Goal: Check status: Check status

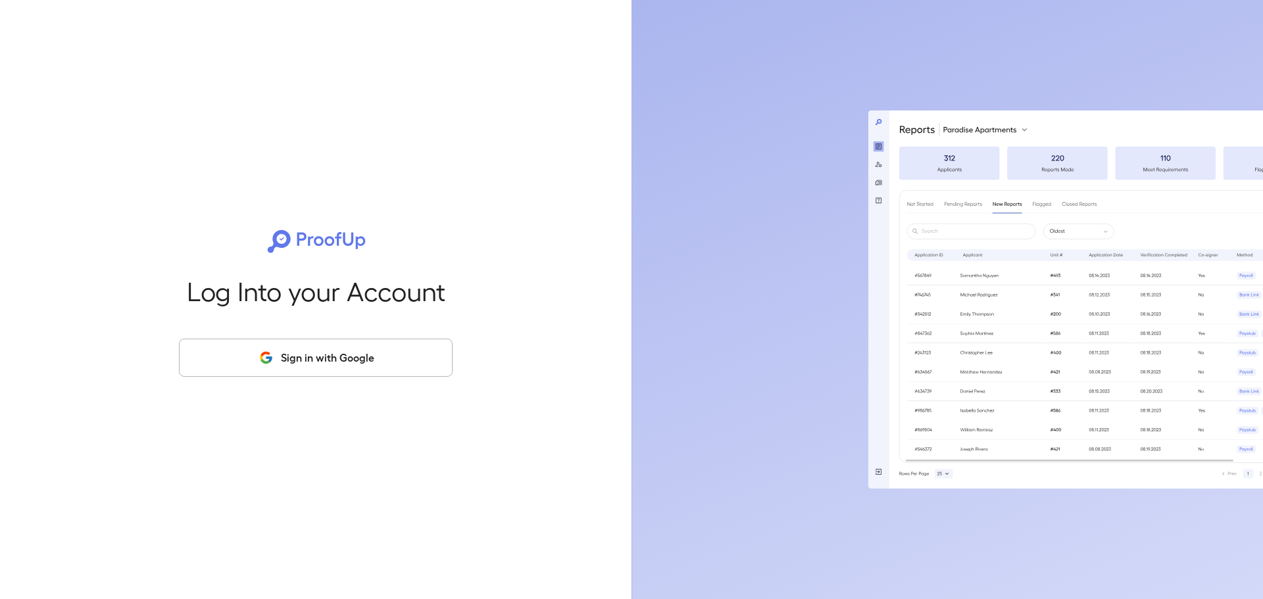
click at [403, 358] on button "Sign in with Google" at bounding box center [316, 358] width 274 height 38
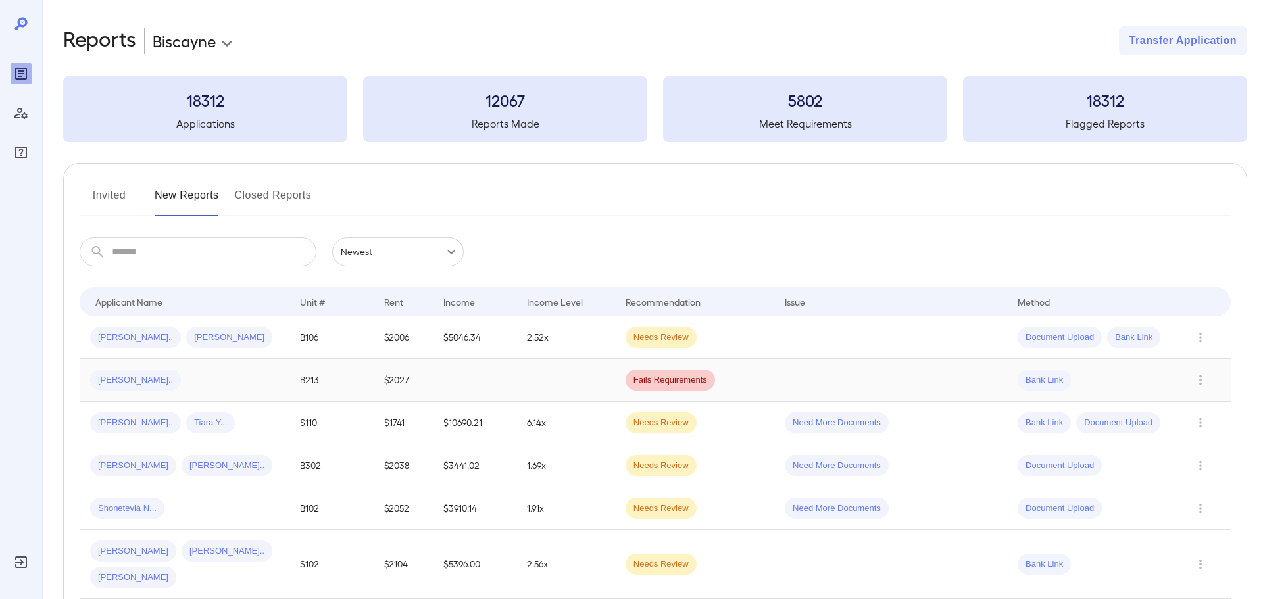
click at [183, 370] on div "[PERSON_NAME].." at bounding box center [184, 380] width 189 height 21
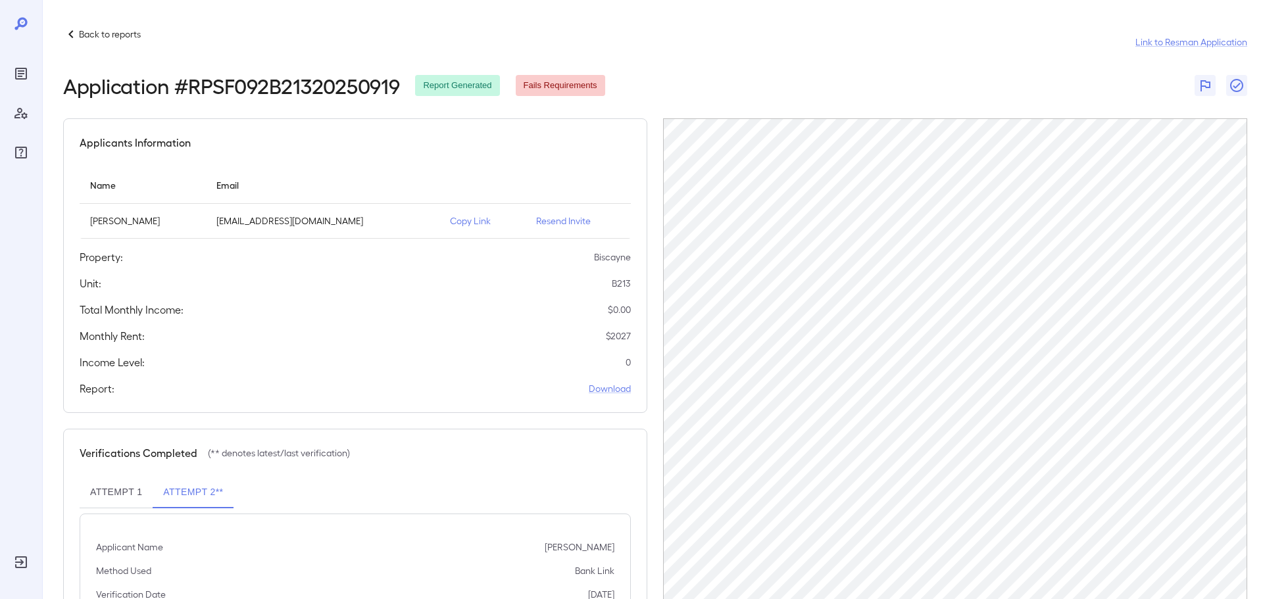
scroll to position [61, 0]
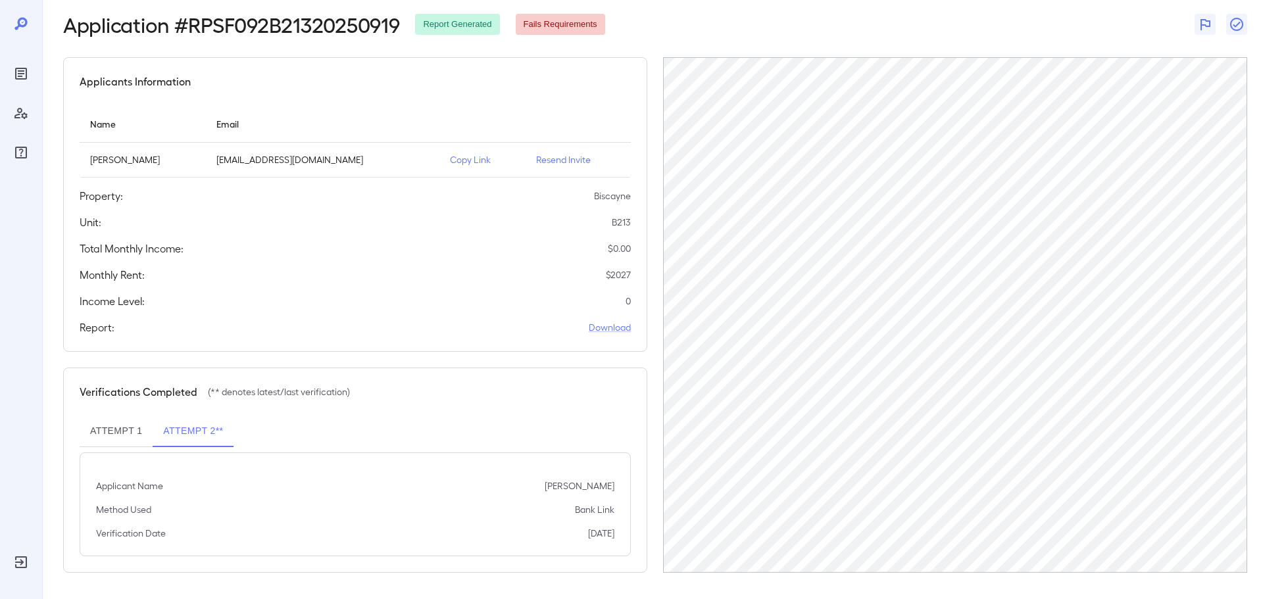
click at [127, 422] on button "Attempt 1" at bounding box center [116, 432] width 73 height 32
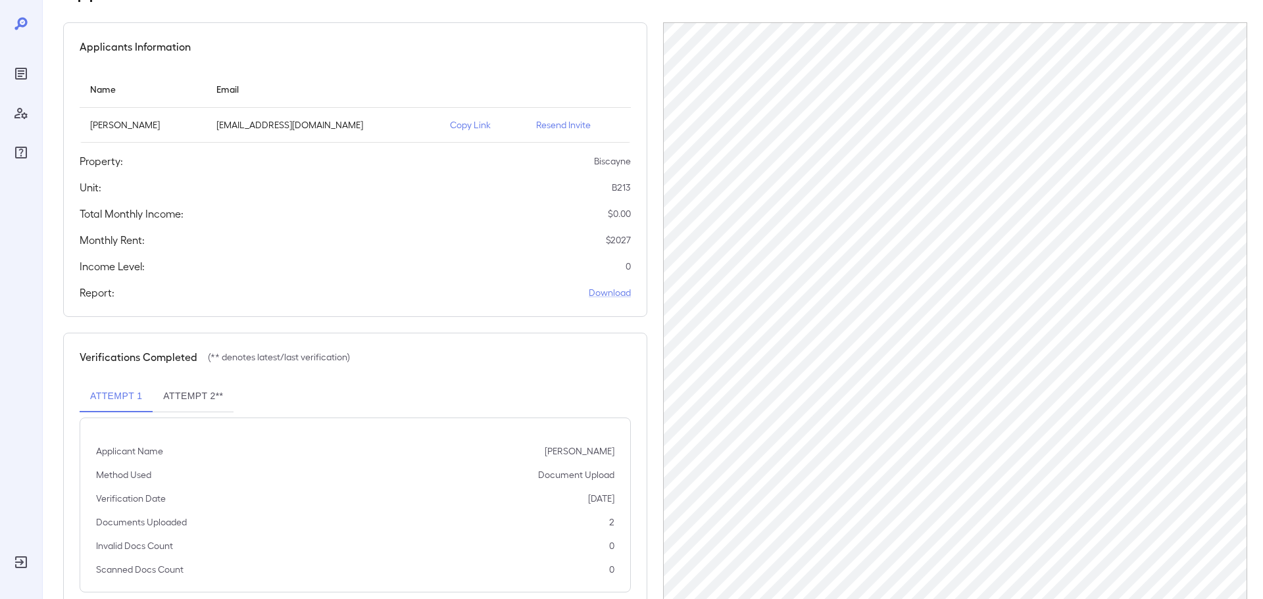
scroll to position [0, 0]
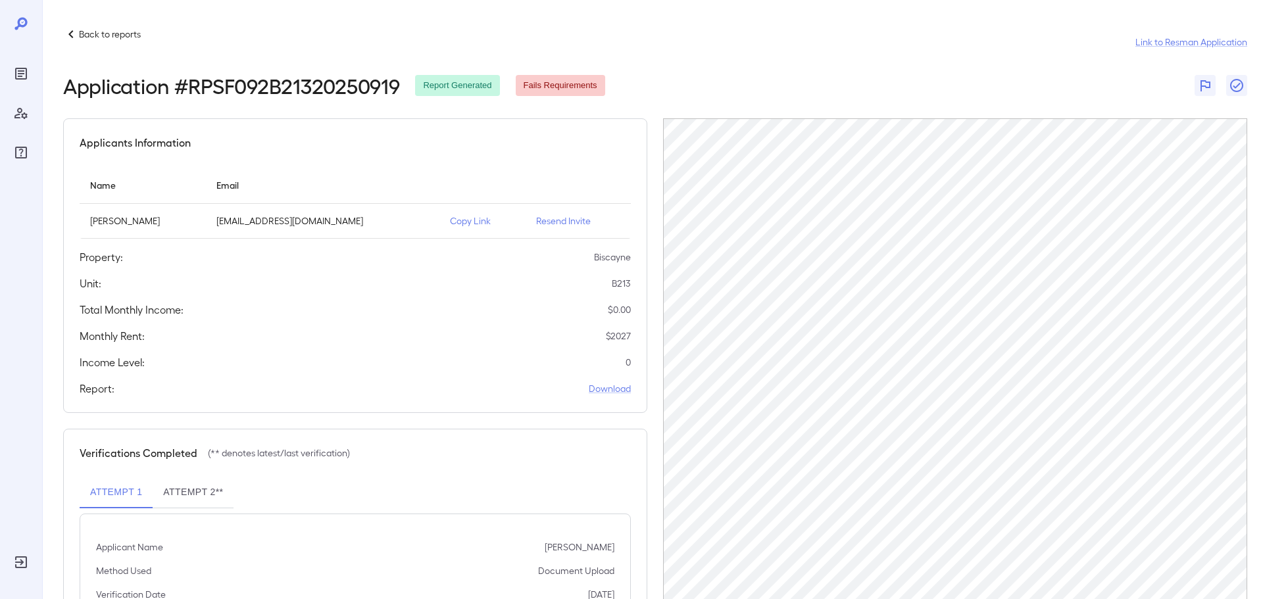
click at [776, 16] on div "Back to reports Link to Resman Application Application # RPSF092B21320250919 Re…" at bounding box center [652, 366] width 1221 height 732
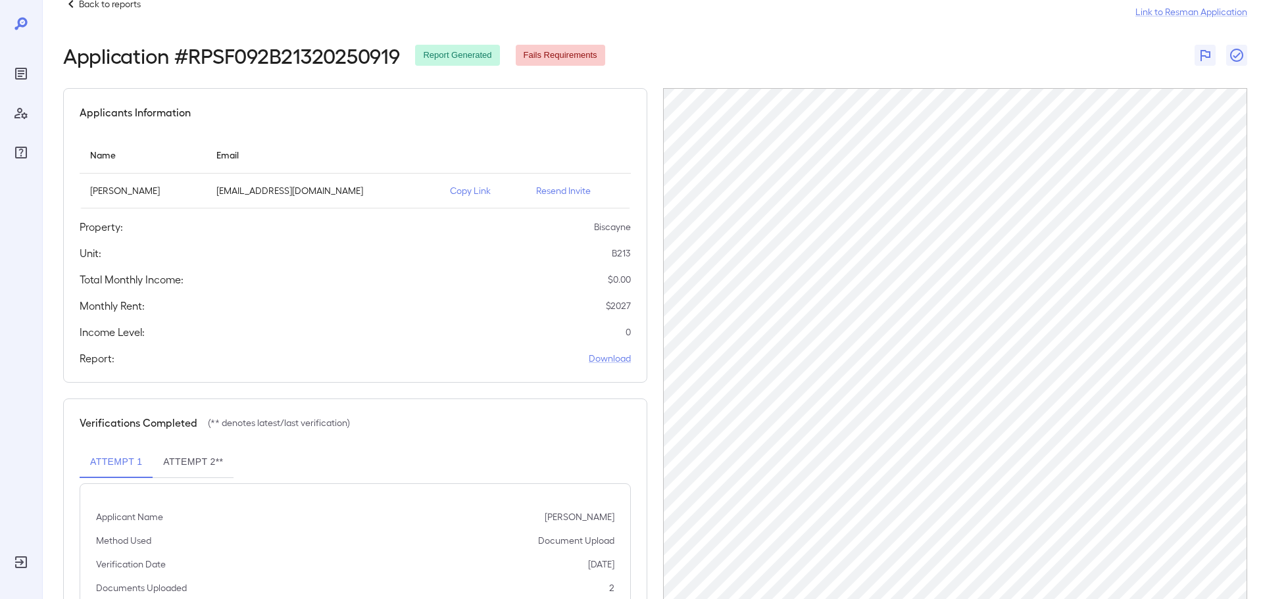
scroll to position [36, 0]
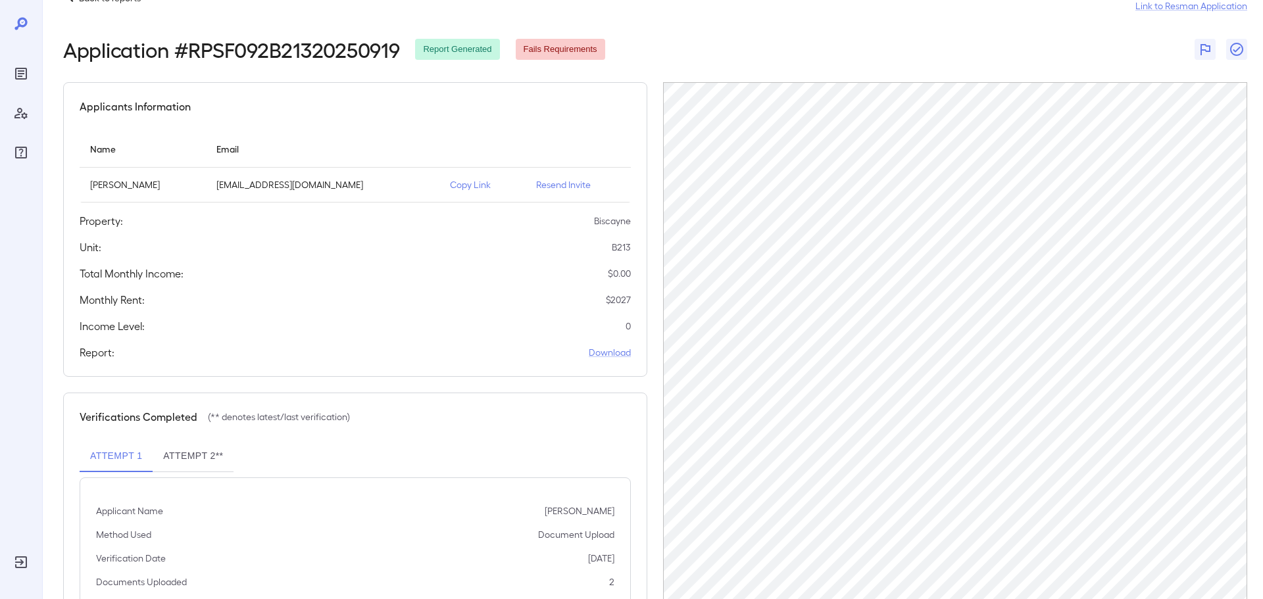
click at [554, 188] on p "Resend Invite" at bounding box center [578, 184] width 84 height 13
click at [1261, 395] on div "Back to reports Link to Resman Application Application # RPSF092B21320250919 Re…" at bounding box center [652, 330] width 1221 height 732
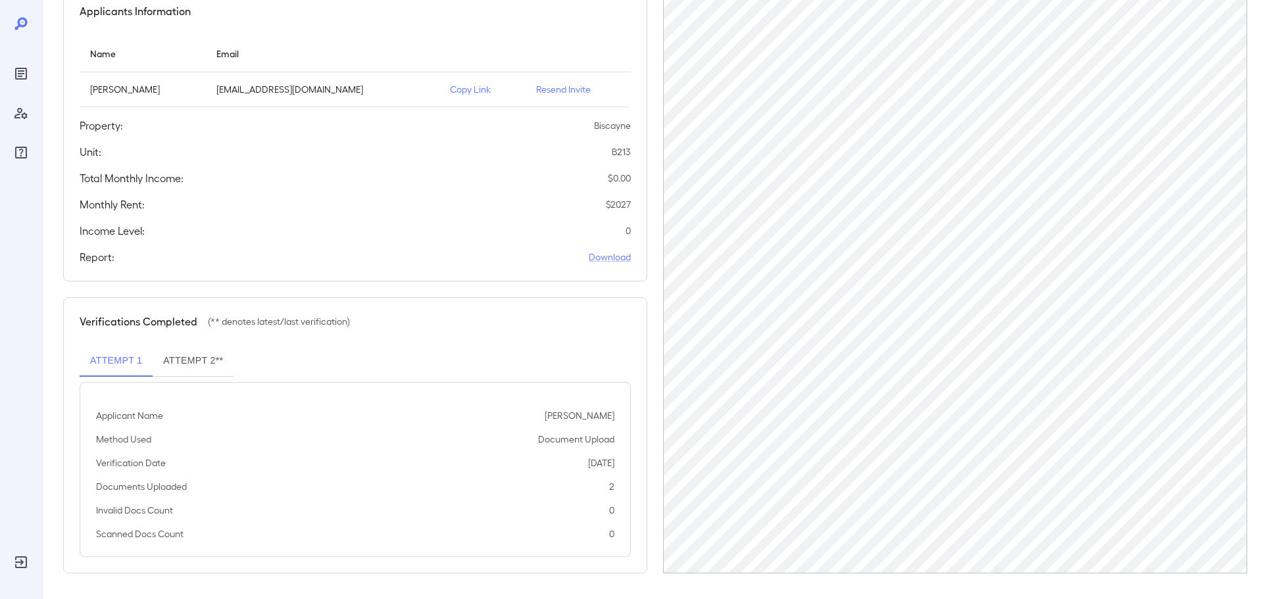
scroll to position [132, 0]
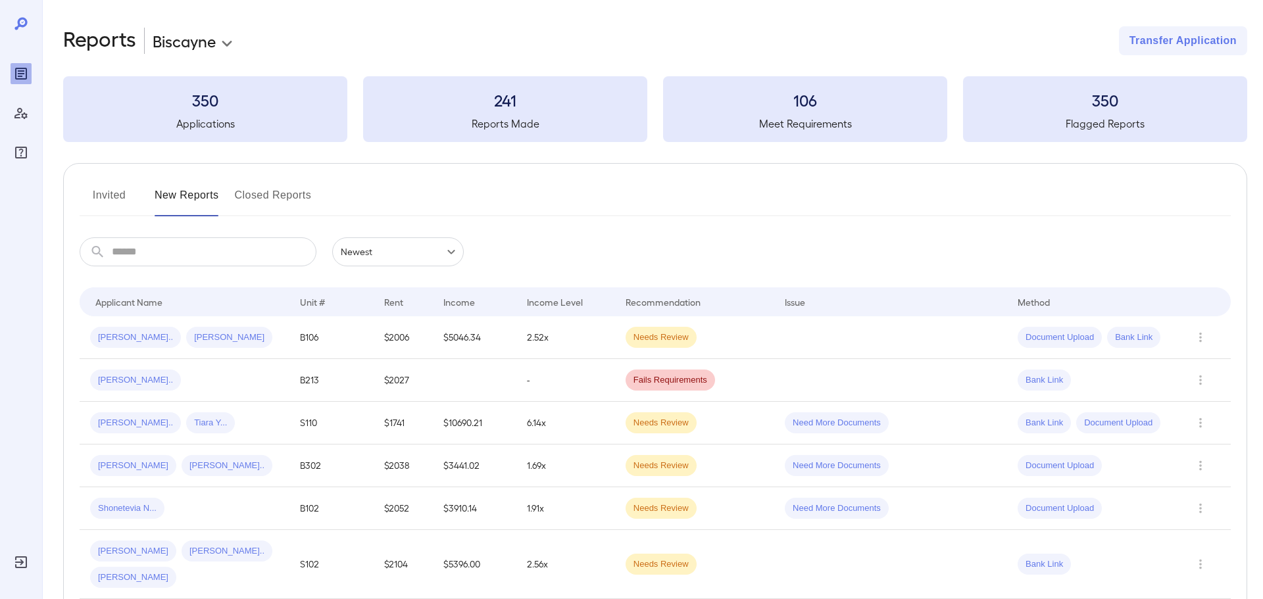
click at [186, 256] on input "text" at bounding box center [214, 252] width 205 height 29
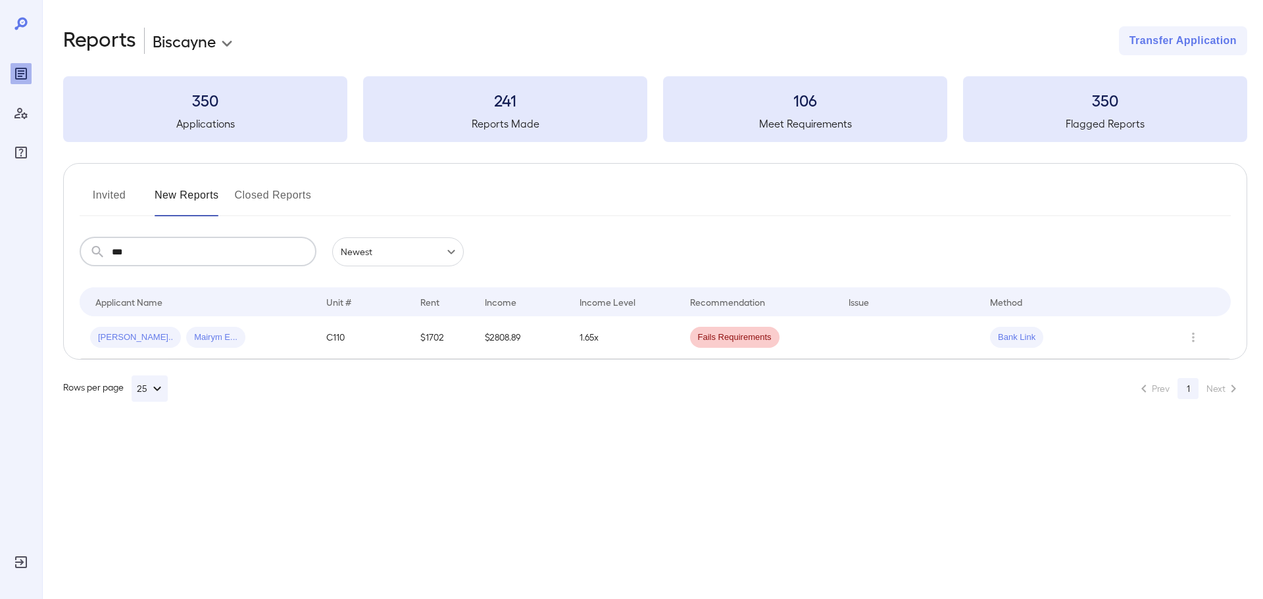
type input "***"
click at [11, 20] on div at bounding box center [21, 89] width 21 height 147
click at [22, 23] on icon at bounding box center [21, 24] width 16 height 16
click at [230, 249] on input "***" at bounding box center [214, 252] width 205 height 29
click at [114, 195] on button "Invited" at bounding box center [109, 201] width 59 height 32
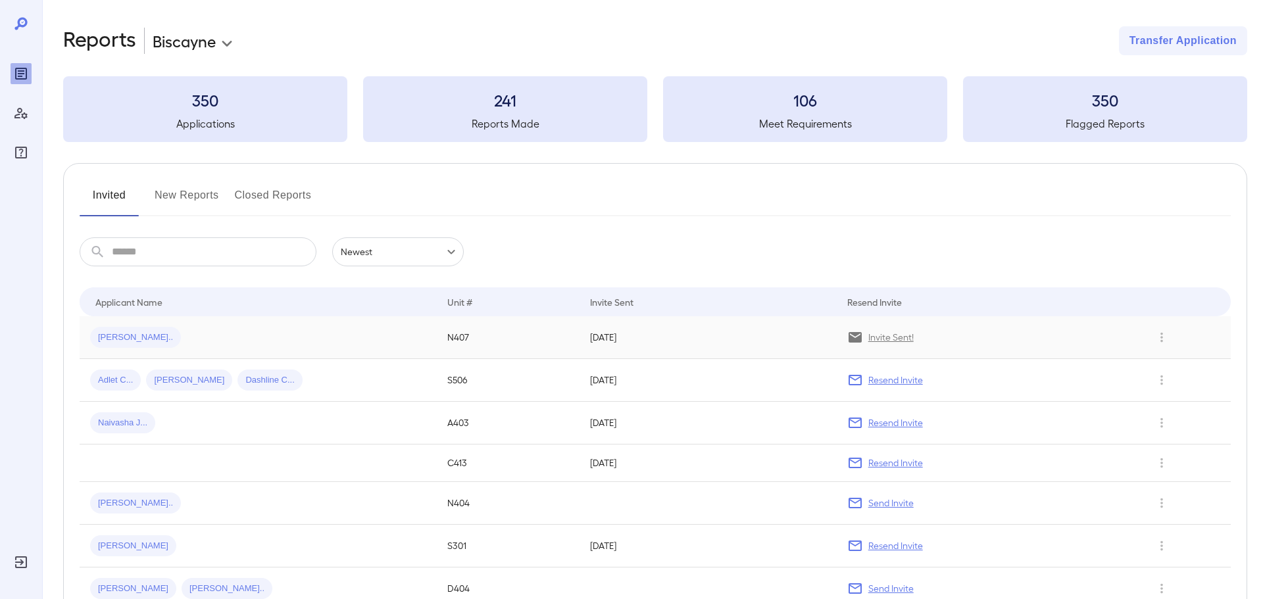
click at [880, 339] on p "Invite Sent!" at bounding box center [890, 337] width 45 height 13
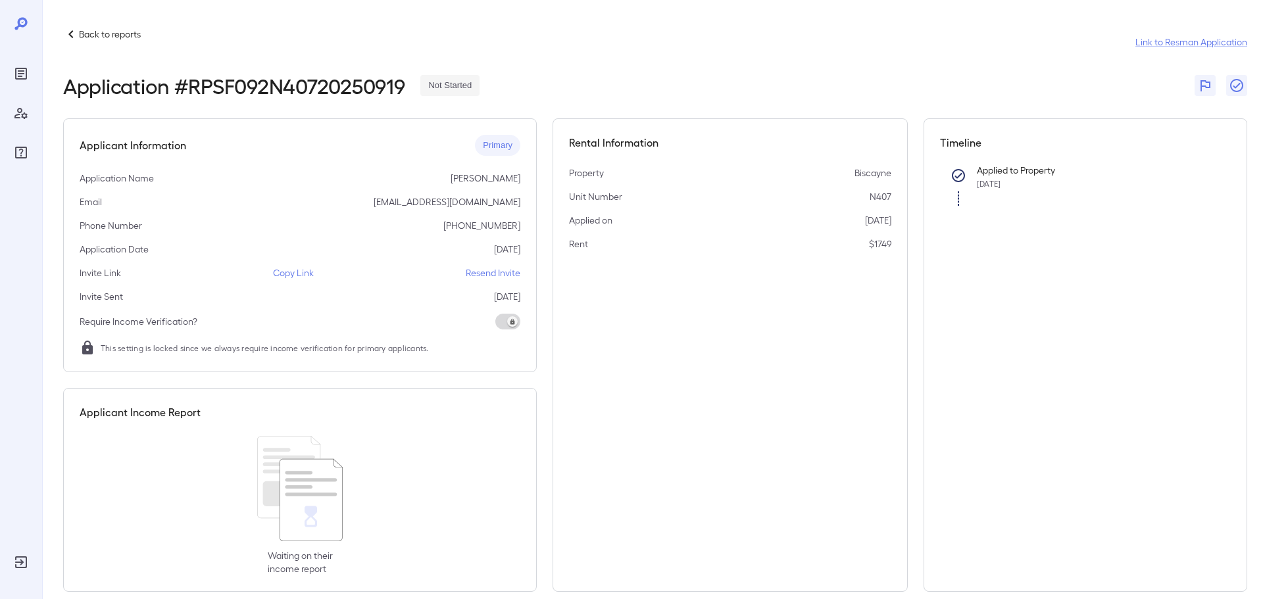
click at [1051, 49] on div "Back to reports Link to Resman Application" at bounding box center [655, 42] width 1184 height 32
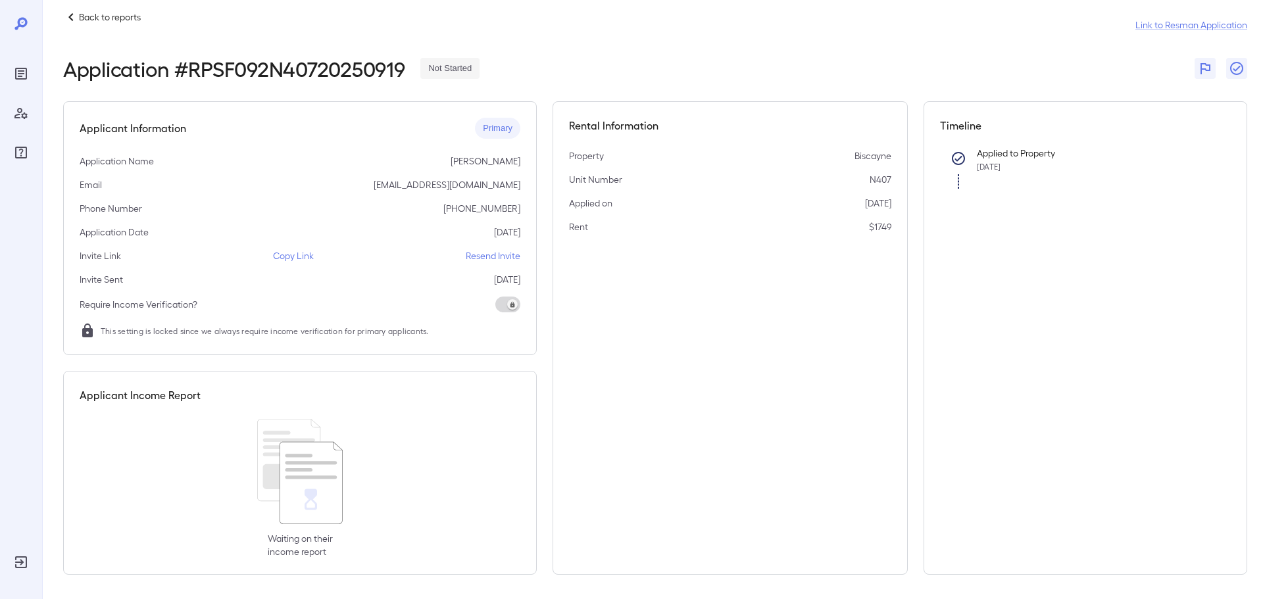
scroll to position [19, 0]
click at [91, 7] on div "Back to reports" at bounding box center [102, 15] width 78 height 16
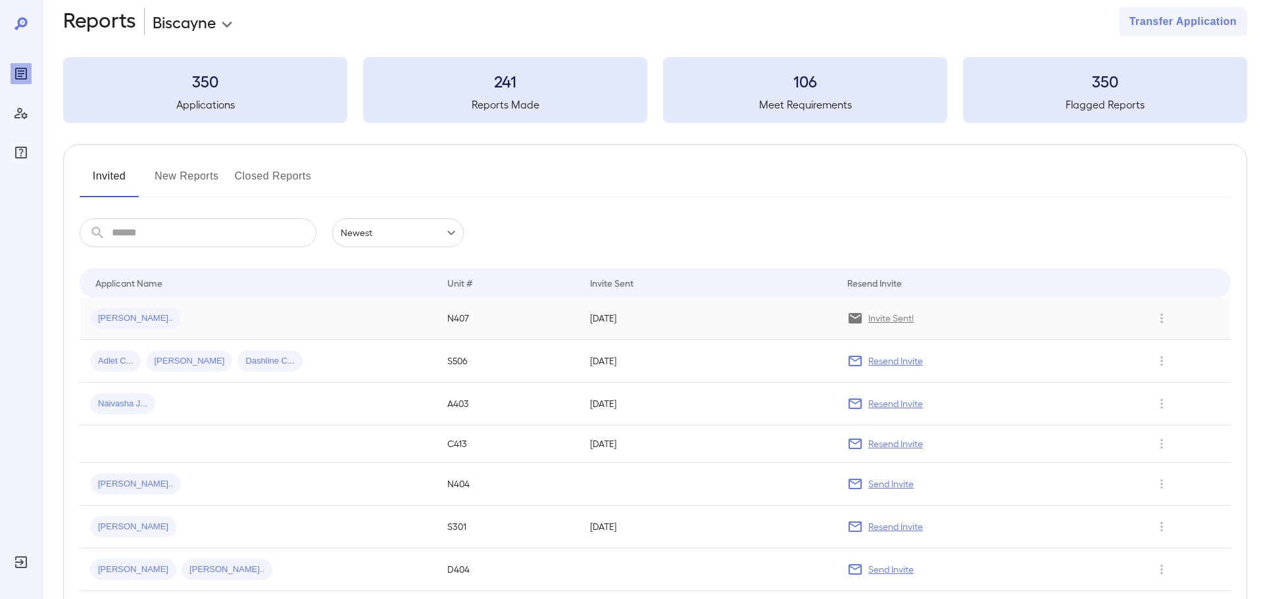
click at [905, 322] on p "Invite Sent!" at bounding box center [890, 318] width 45 height 13
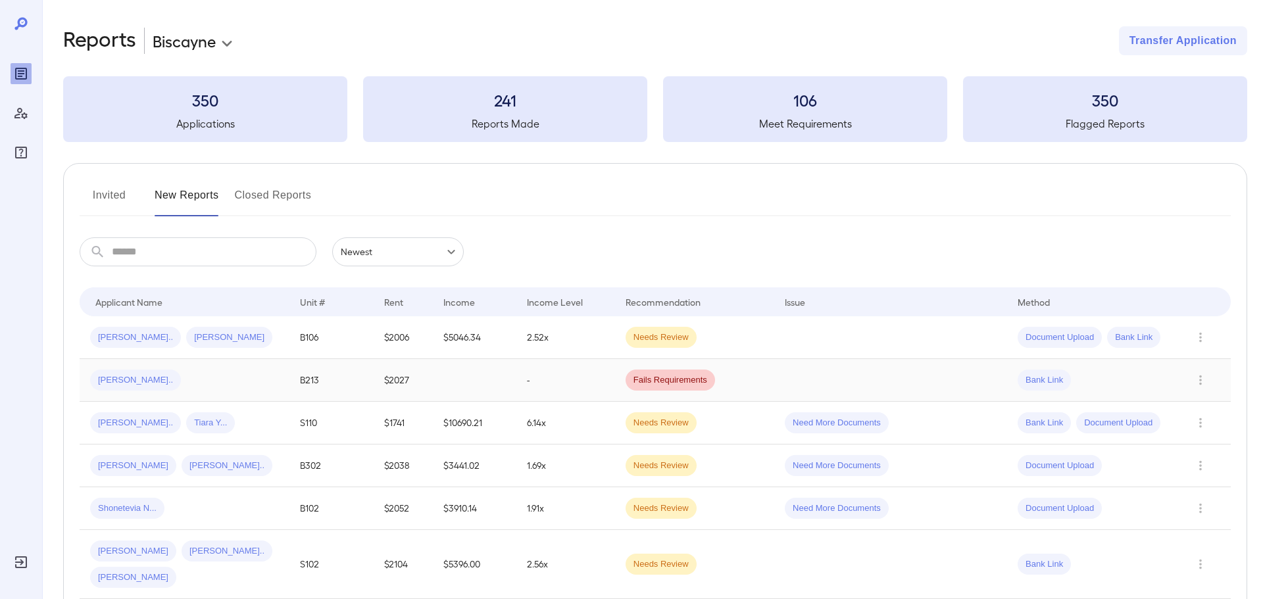
click at [235, 372] on div "[PERSON_NAME].." at bounding box center [184, 380] width 189 height 21
